Goal: Task Accomplishment & Management: Complete application form

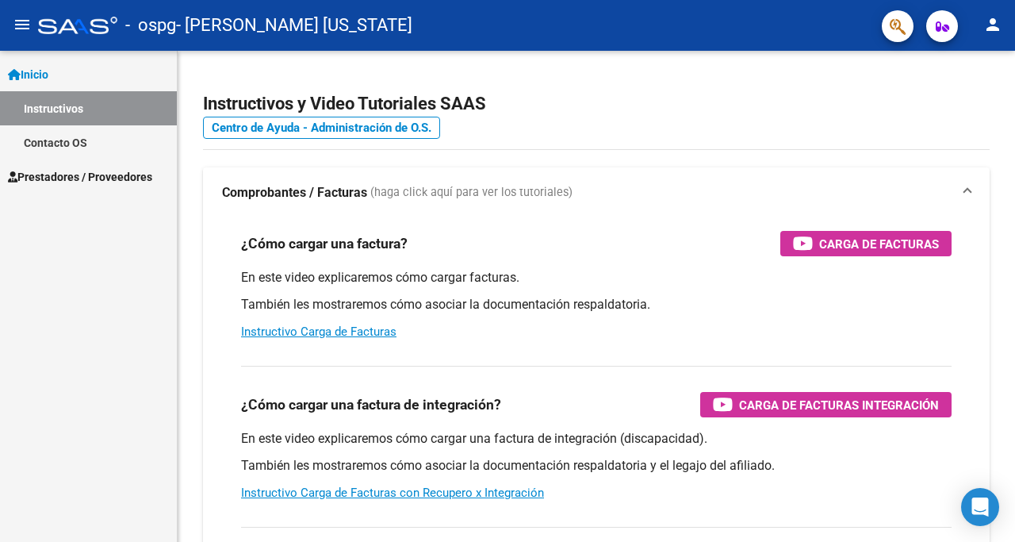
click at [106, 178] on span "Prestadores / Proveedores" at bounding box center [80, 176] width 144 height 17
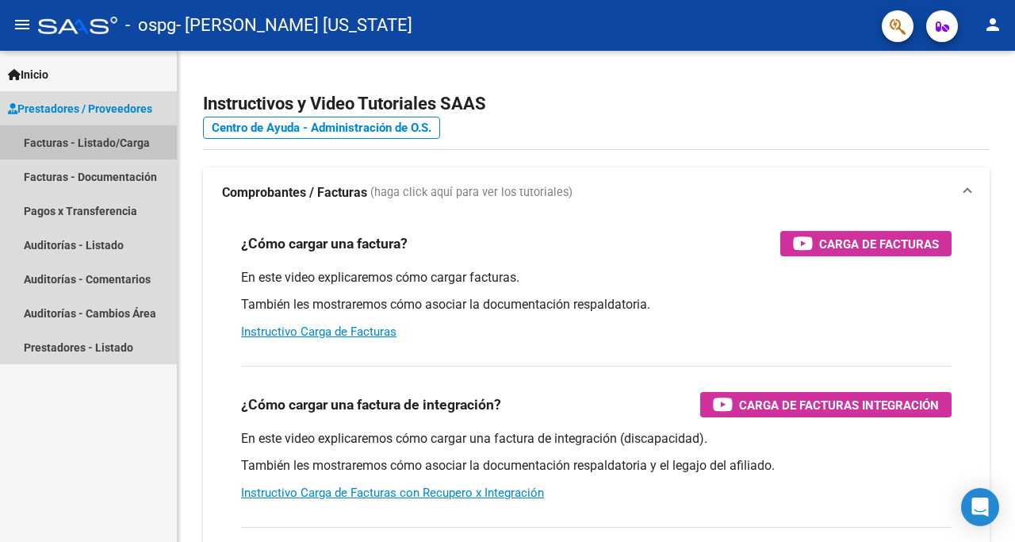
click at [101, 150] on link "Facturas - Listado/Carga" at bounding box center [88, 142] width 177 height 34
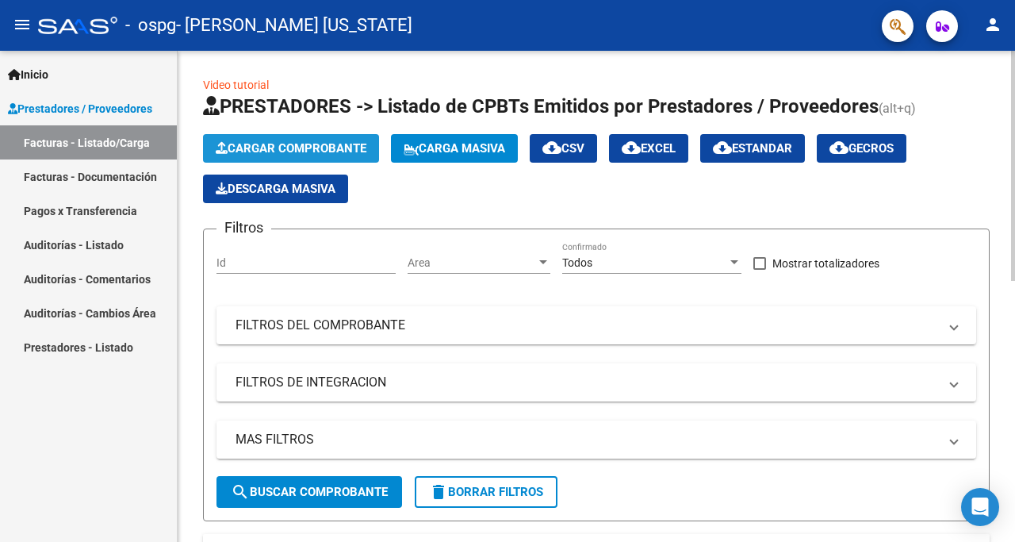
click at [274, 140] on button "Cargar Comprobante" at bounding box center [291, 148] width 176 height 29
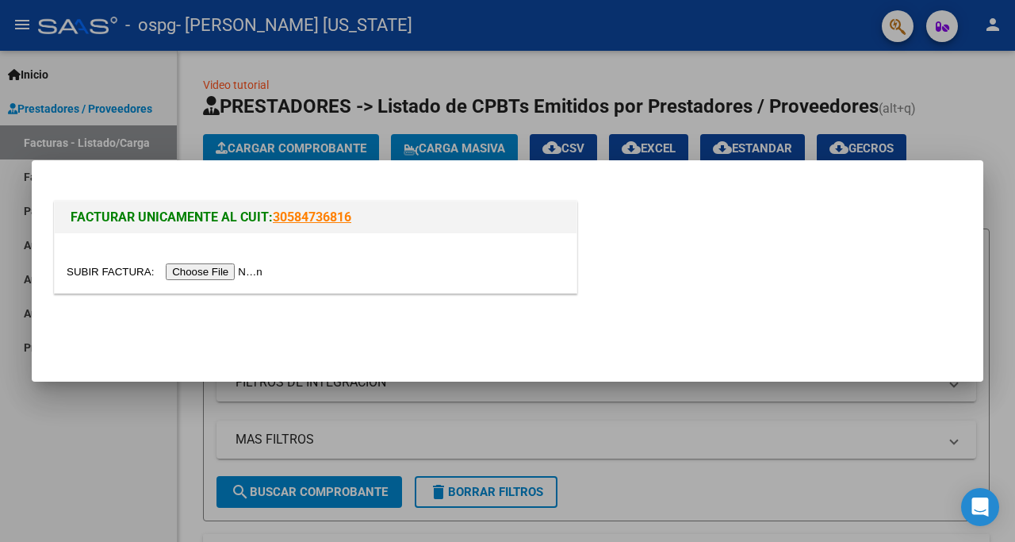
click at [224, 274] on input "file" at bounding box center [167, 271] width 201 height 17
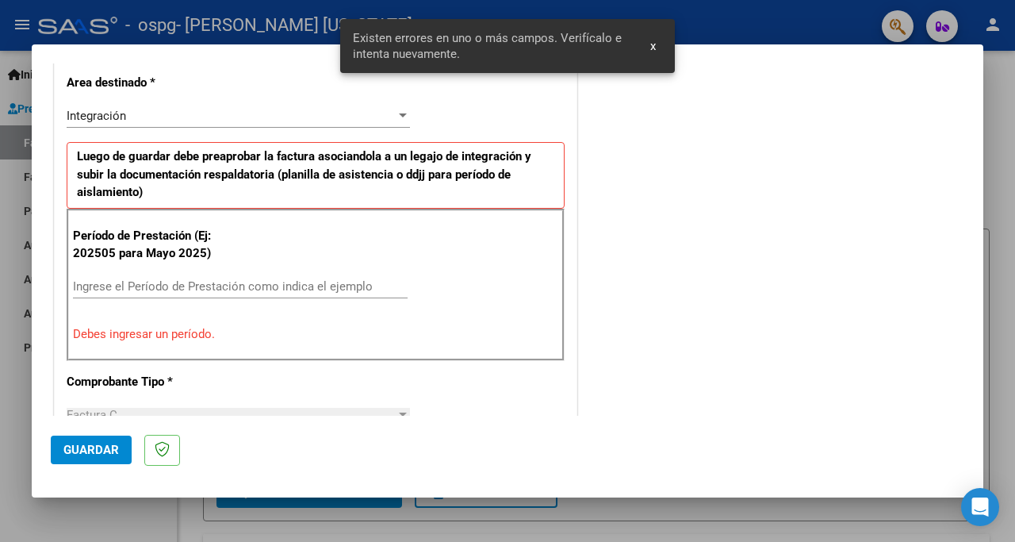
scroll to position [393, 0]
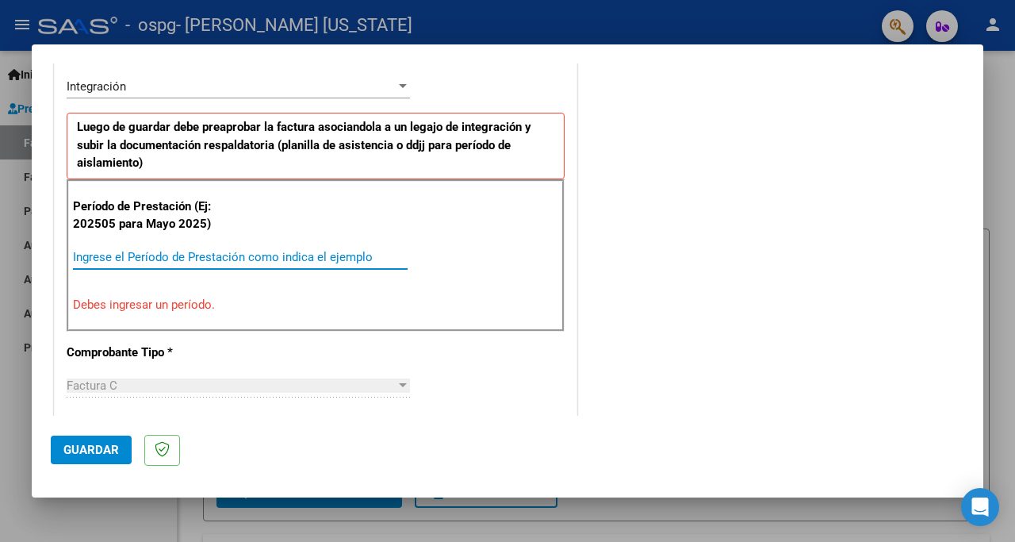
click at [201, 263] on input "Ingrese el Período de Prestación como indica el ejemplo" at bounding box center [240, 257] width 335 height 14
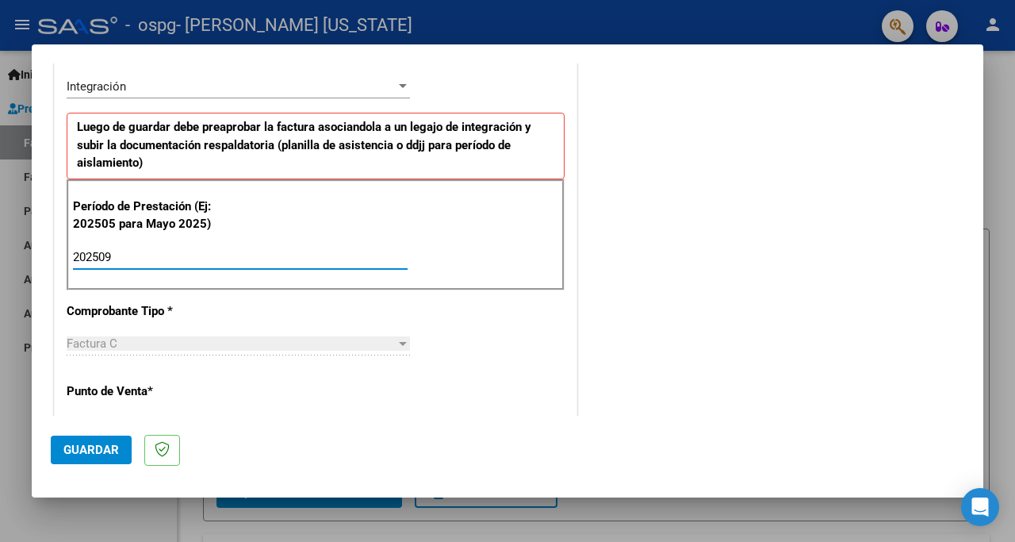
type input "202509"
click at [86, 449] on span "Guardar" at bounding box center [91, 450] width 56 height 14
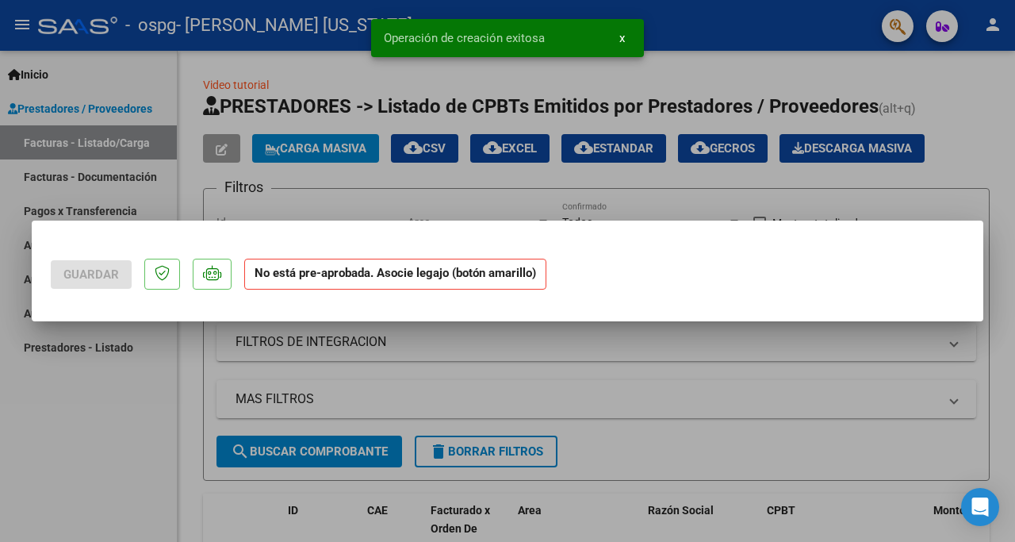
scroll to position [0, 0]
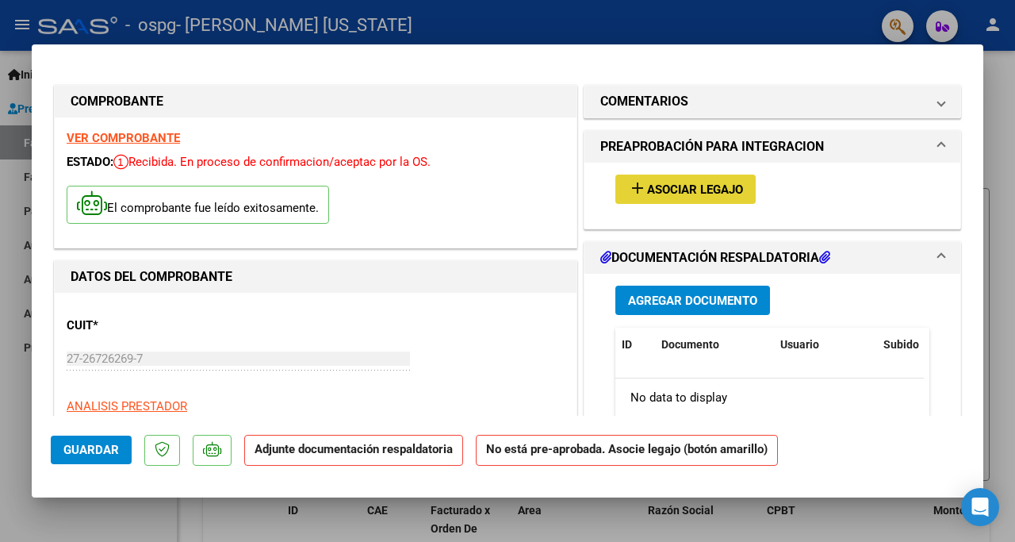
click at [647, 191] on span "Asociar Legajo" at bounding box center [695, 189] width 96 height 14
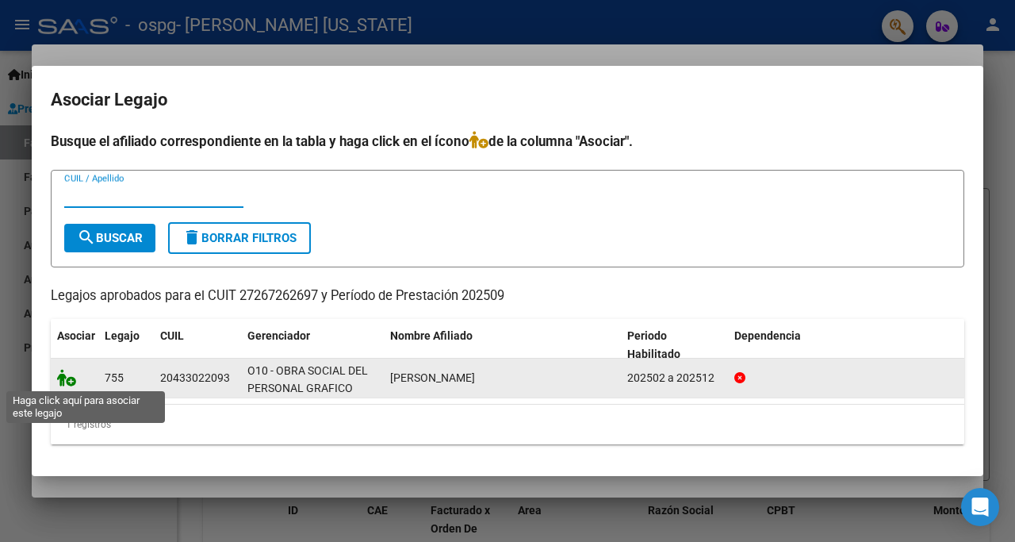
click at [71, 384] on icon at bounding box center [66, 377] width 19 height 17
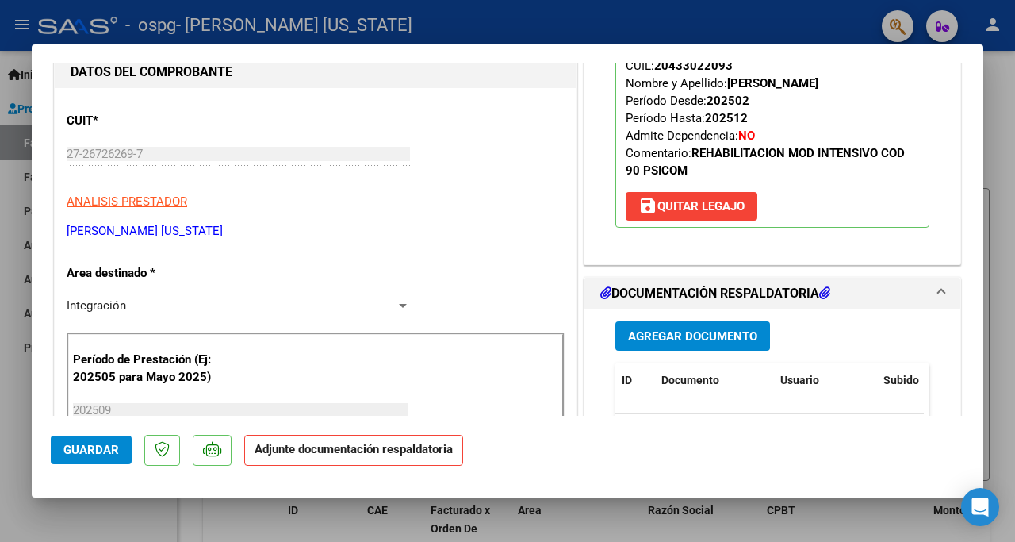
scroll to position [208, 0]
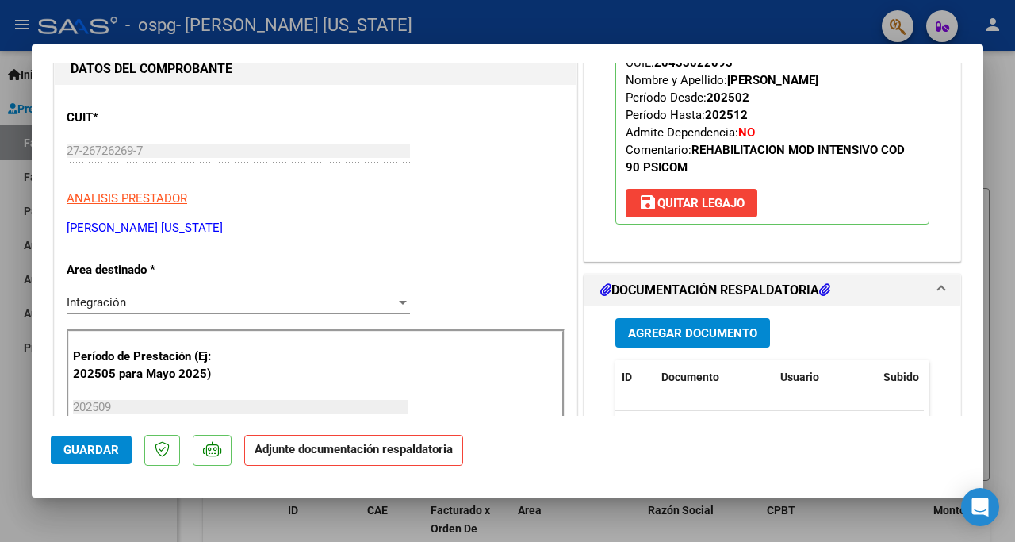
click at [713, 334] on span "Agregar Documento" at bounding box center [692, 333] width 129 height 14
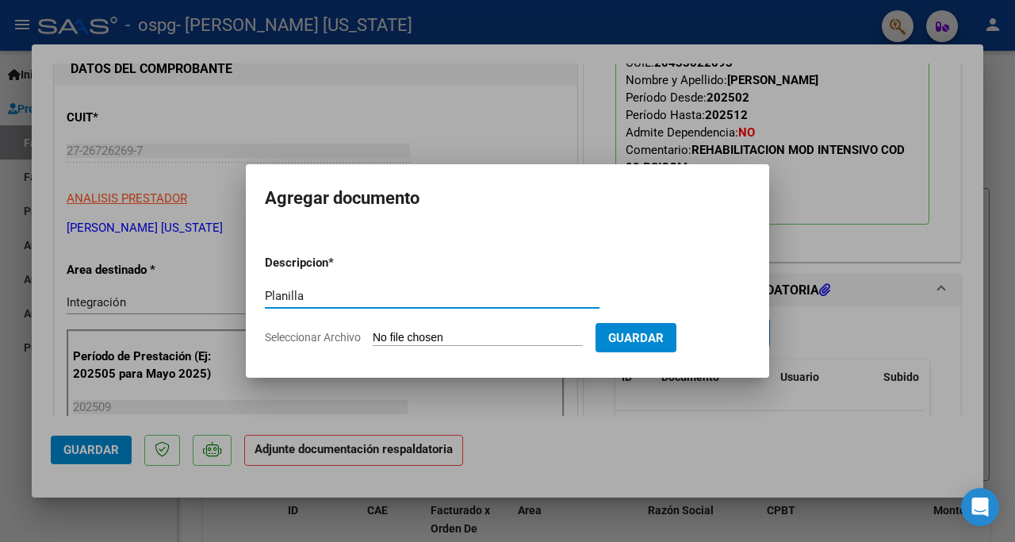
type input "Planilla"
click at [389, 329] on form "Descripcion * Planilla Escriba aquí una descripcion Seleccionar Archivo Guardar" at bounding box center [507, 300] width 485 height 116
click at [385, 337] on input "Seleccionar Archivo" at bounding box center [478, 338] width 210 height 15
type input "C:\fakepath\[PERSON_NAME] [DATE].jpg"
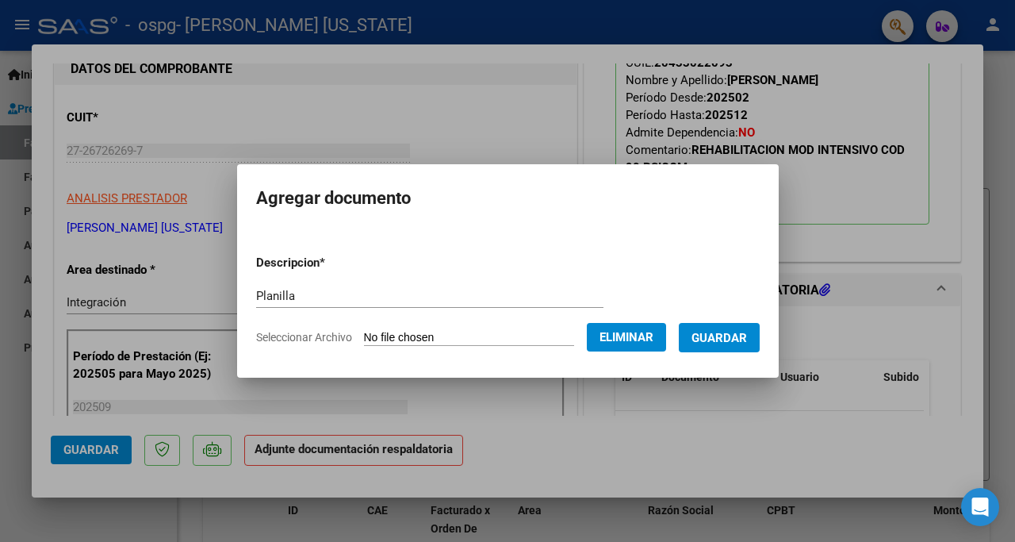
click at [722, 339] on span "Guardar" at bounding box center [720, 338] width 56 height 14
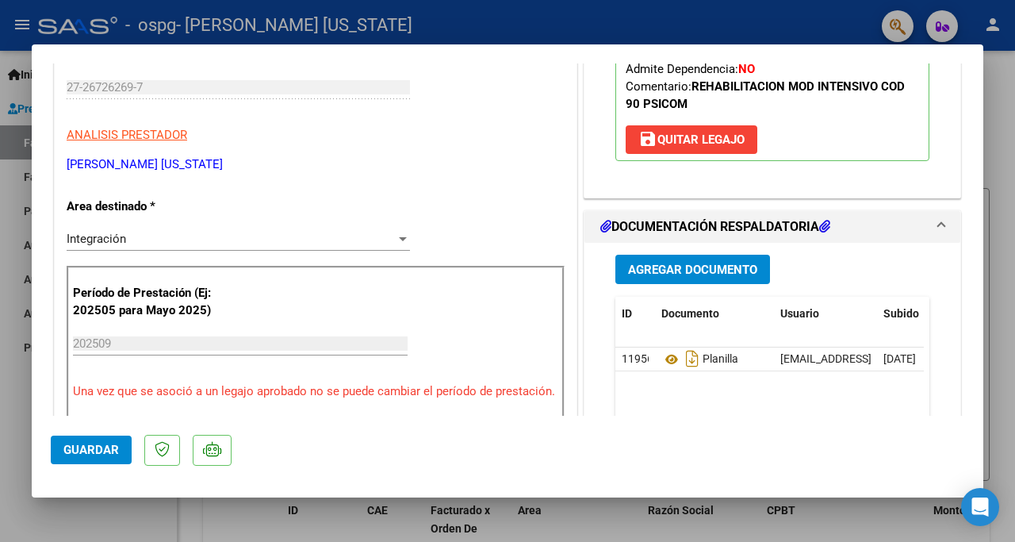
scroll to position [268, 0]
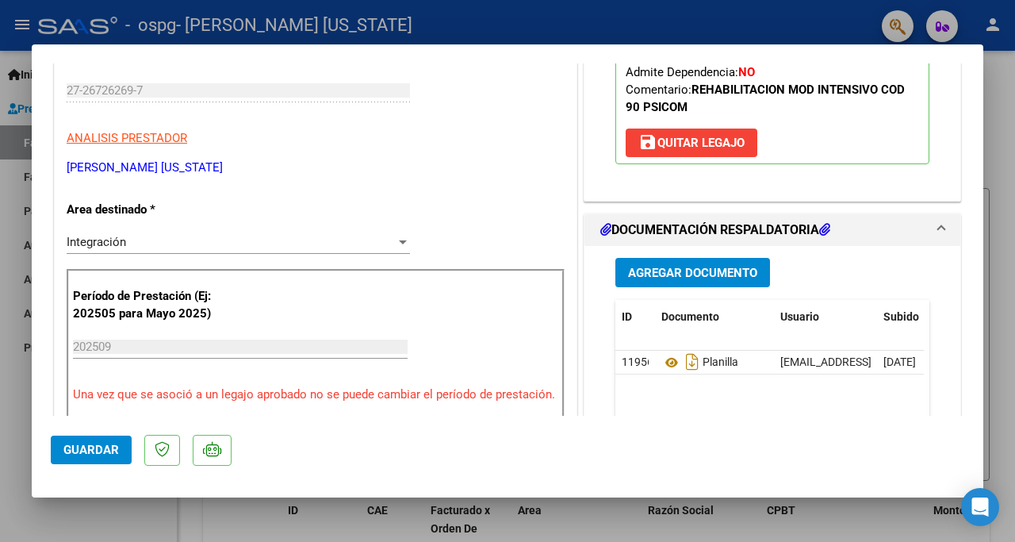
click at [89, 453] on span "Guardar" at bounding box center [91, 450] width 56 height 14
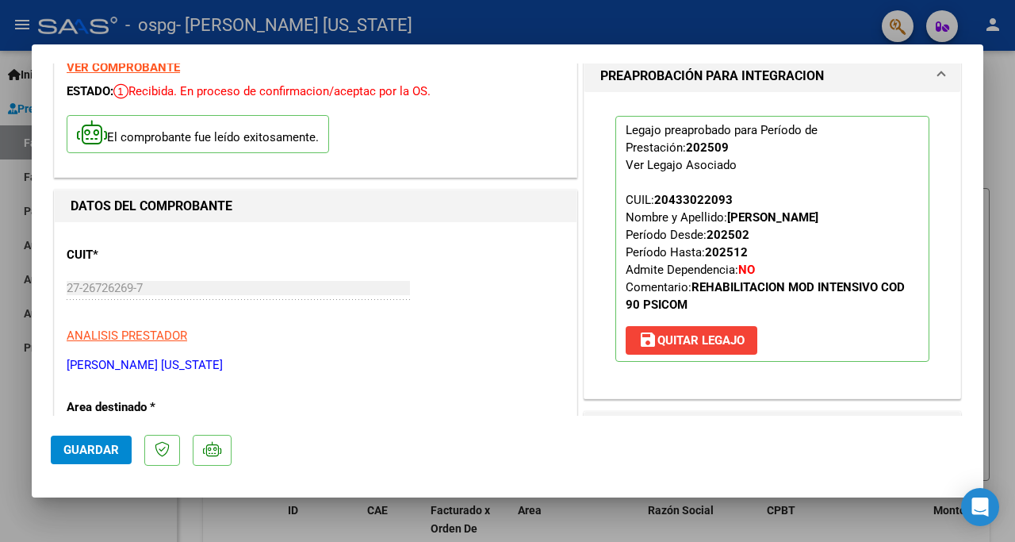
scroll to position [0, 0]
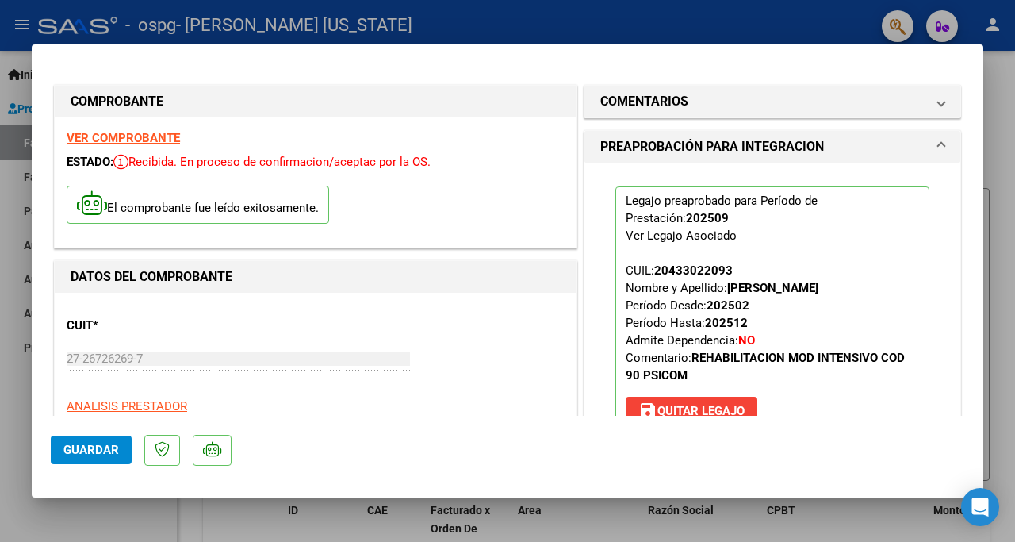
click at [1012, 159] on div at bounding box center [507, 271] width 1015 height 542
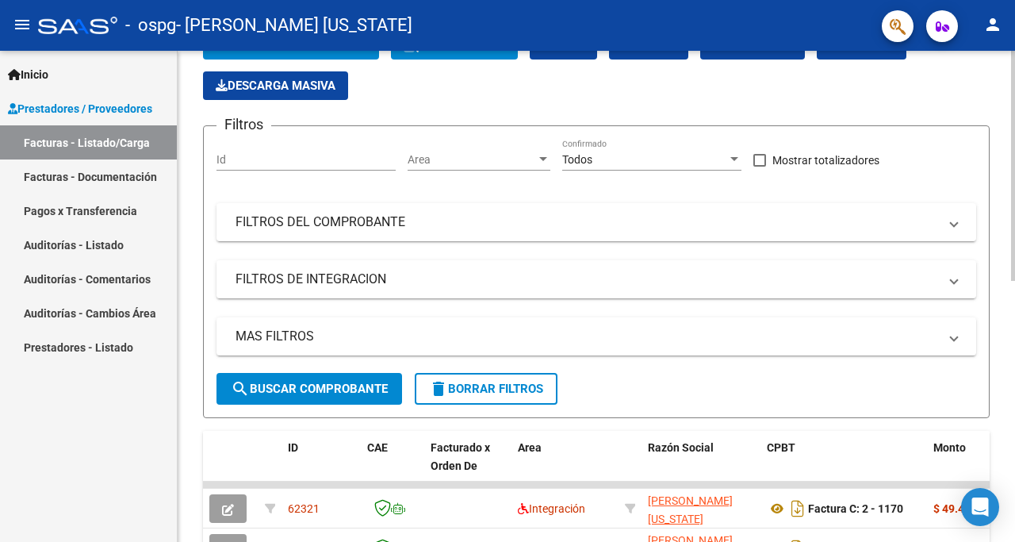
scroll to position [82, 0]
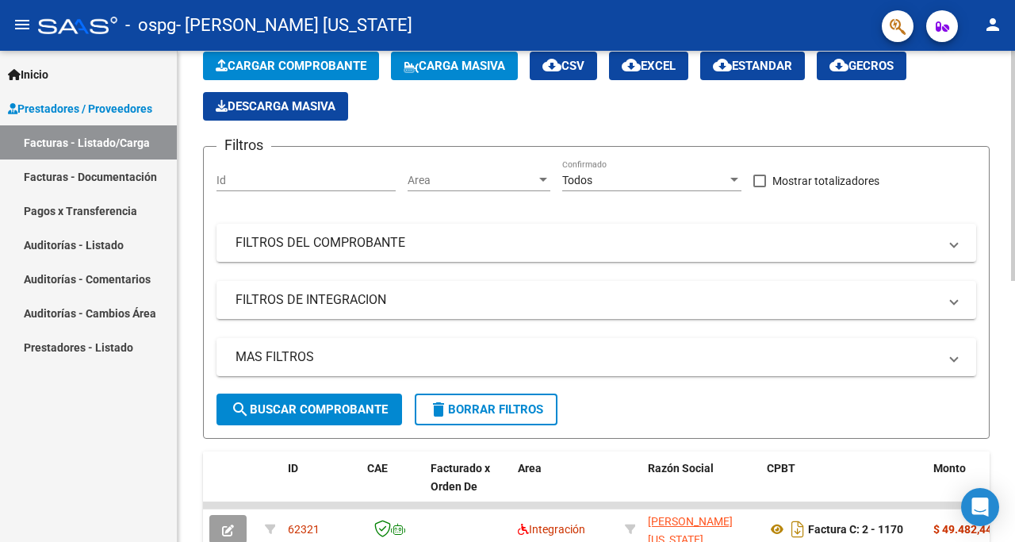
click at [1014, 150] on div at bounding box center [1013, 205] width 4 height 230
click at [997, 25] on mat-icon "person" at bounding box center [993, 24] width 19 height 19
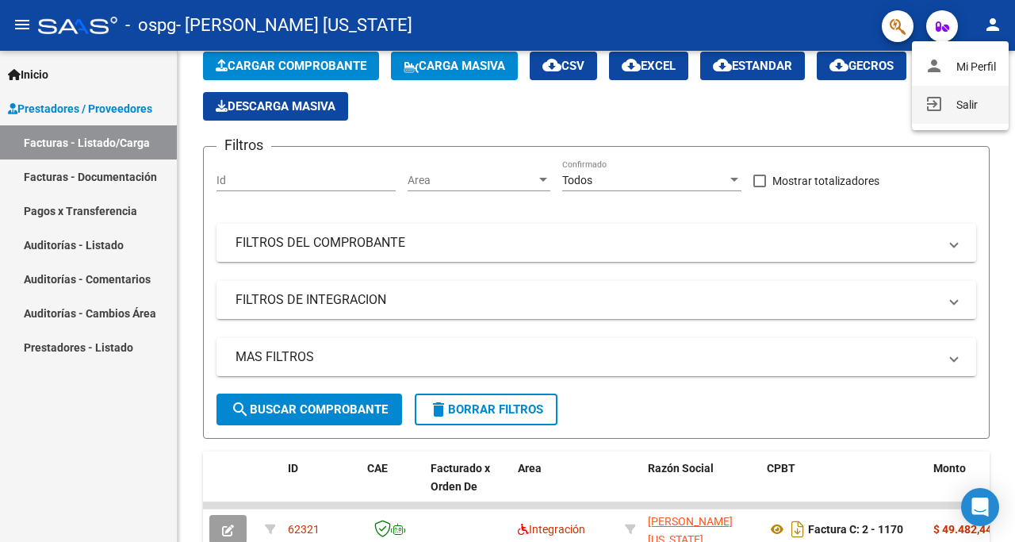
click at [961, 105] on button "exit_to_app Salir" at bounding box center [960, 105] width 97 height 38
